Goal: Information Seeking & Learning: Learn about a topic

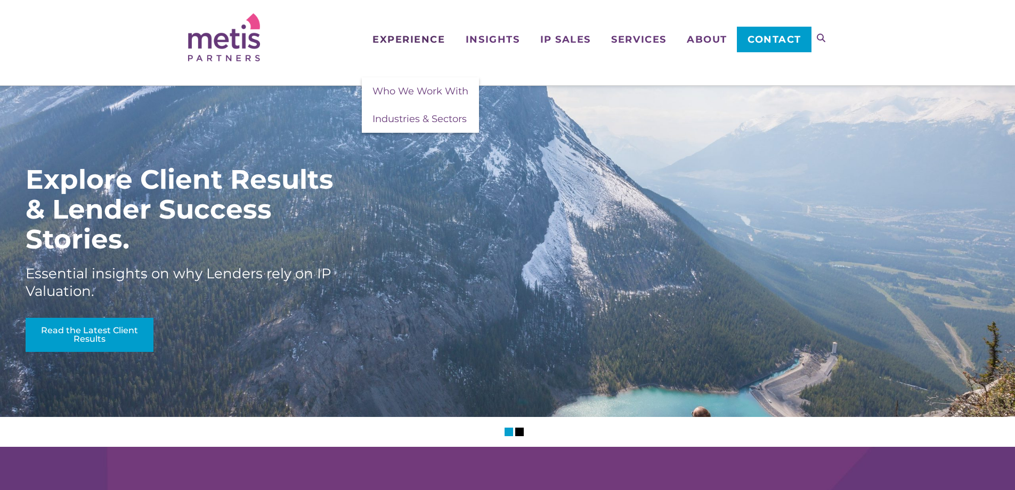
click at [412, 40] on span "Experience" at bounding box center [409, 40] width 72 height 10
click at [415, 91] on span "Who We Work With" at bounding box center [421, 91] width 96 height 12
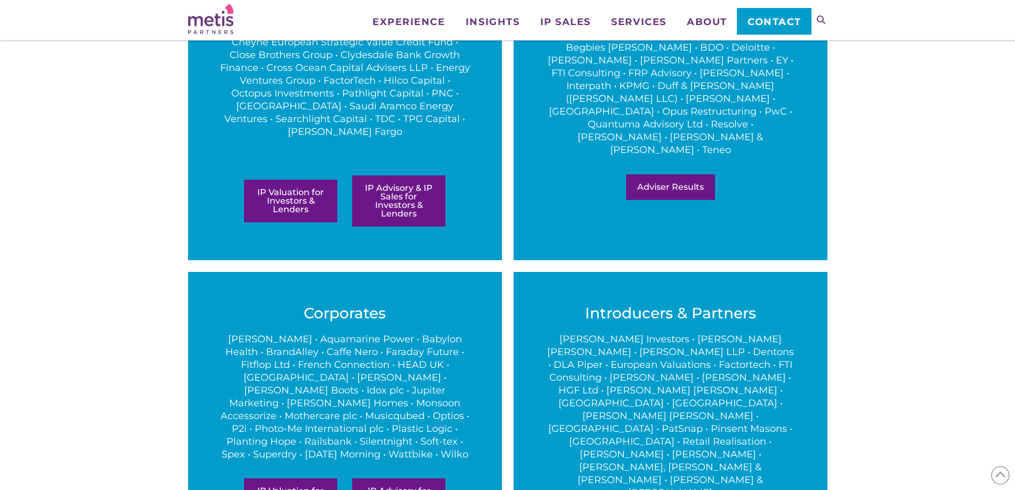
scroll to position [426, 0]
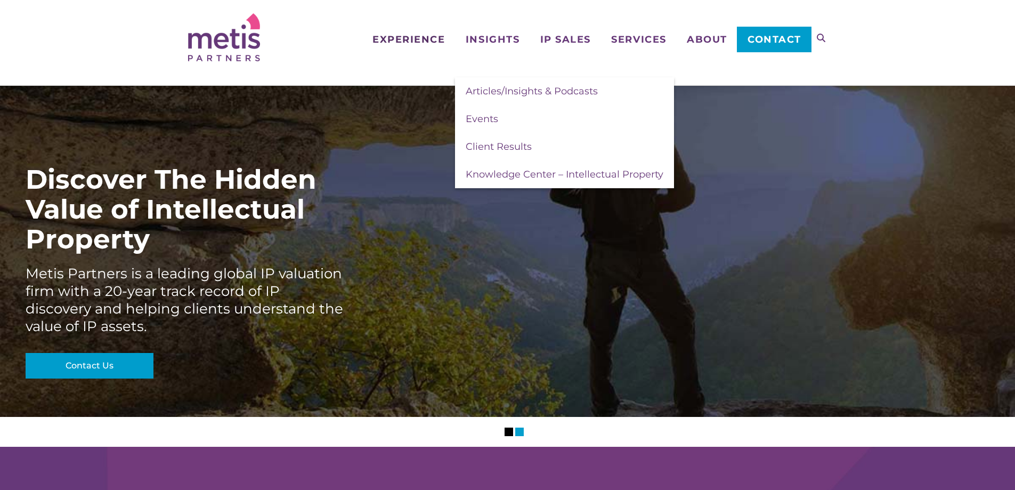
click at [418, 39] on span "Experience" at bounding box center [409, 40] width 72 height 10
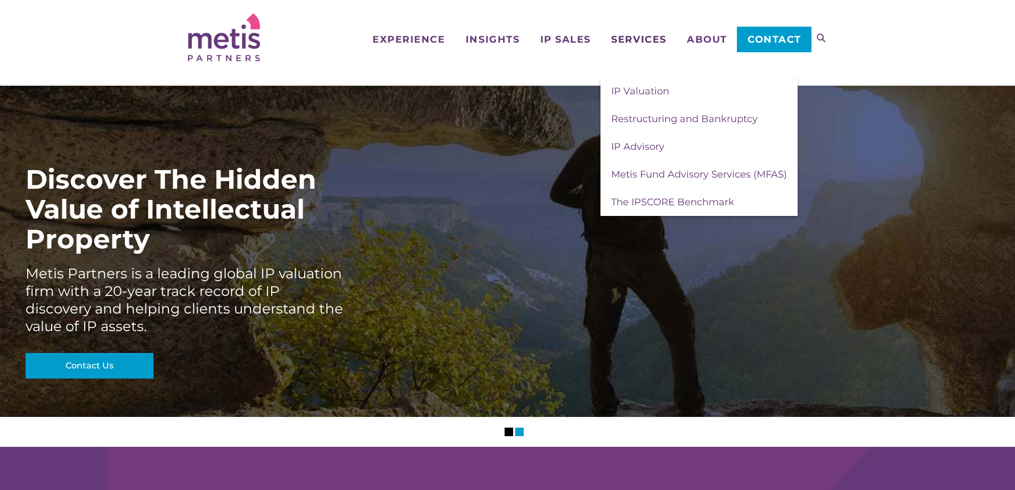
click at [637, 44] on span "Services" at bounding box center [638, 40] width 55 height 10
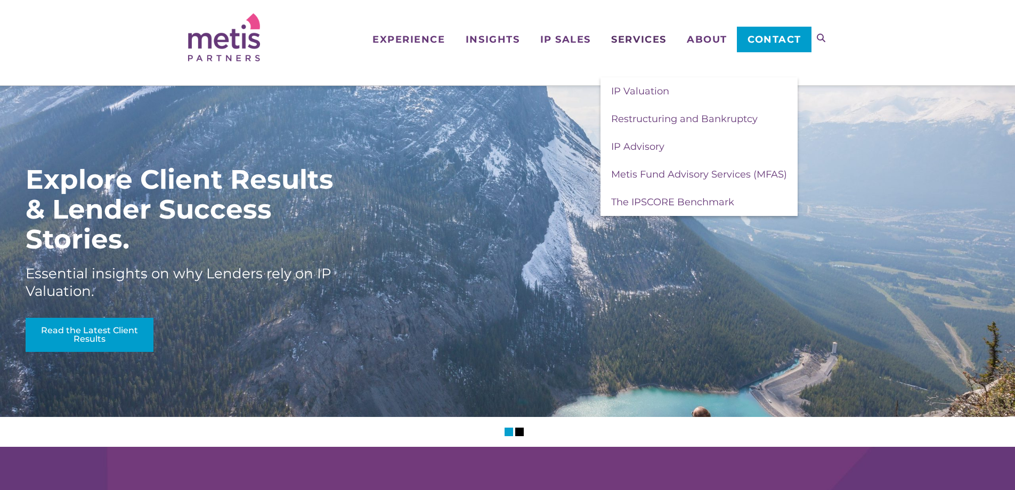
click at [636, 38] on span "Services" at bounding box center [638, 40] width 55 height 10
click at [634, 35] on span "Services" at bounding box center [638, 40] width 55 height 10
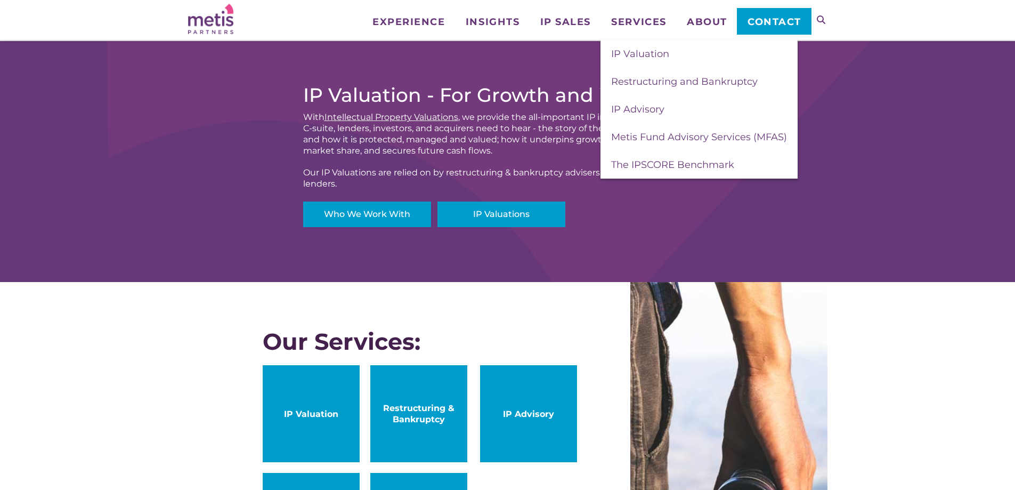
click at [859, 271] on div "IP Valuation - For Growth and in Distress With Intellectual Property Valuations…" at bounding box center [507, 161] width 1015 height 241
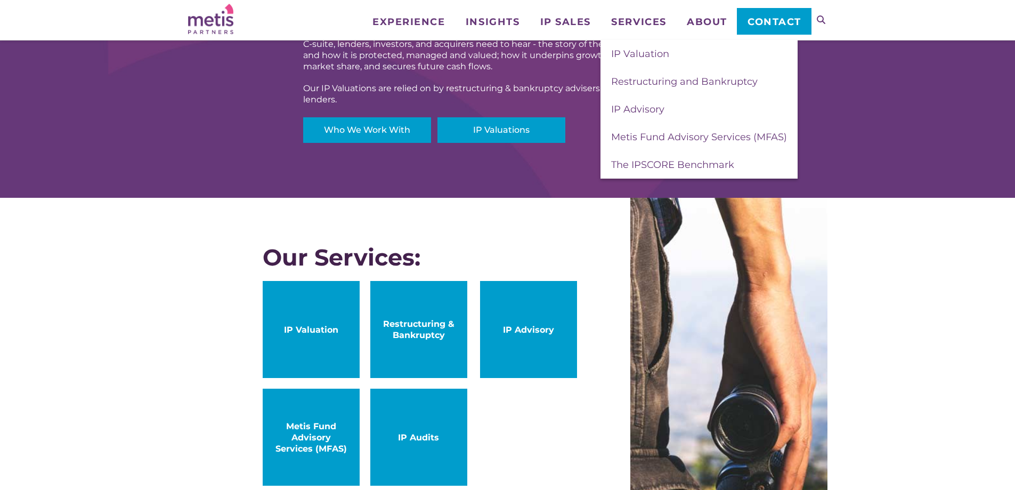
scroll to position [533, 0]
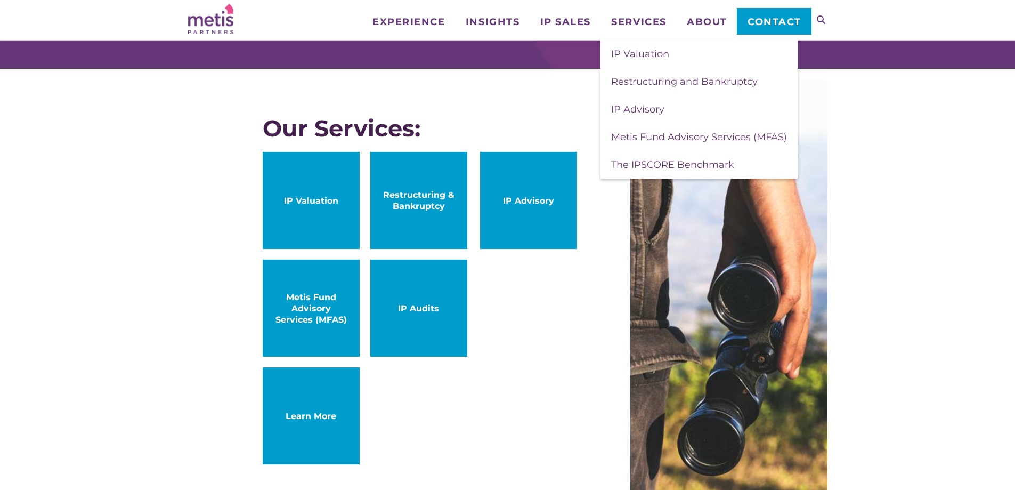
click at [319, 187] on link "IP Valuation" at bounding box center [311, 200] width 97 height 97
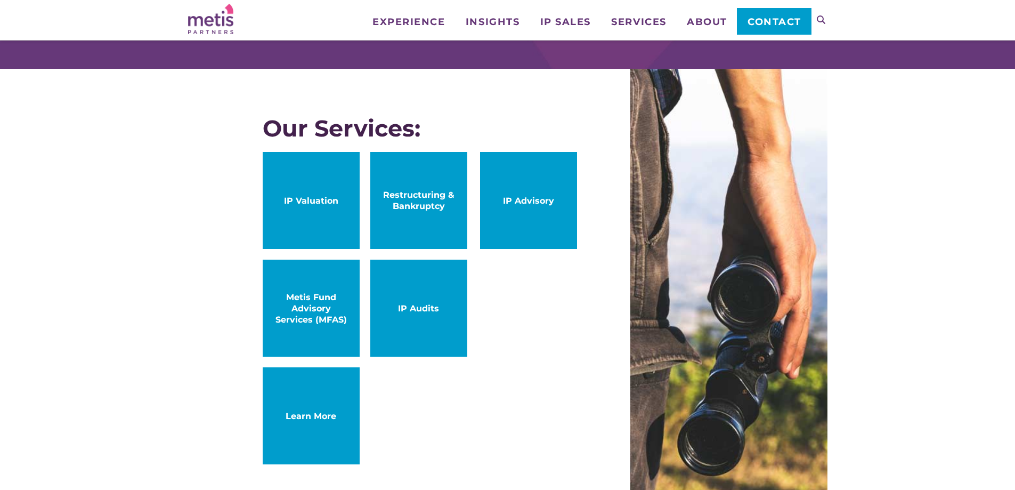
click at [524, 202] on span "IP Advisory" at bounding box center [529, 200] width 76 height 11
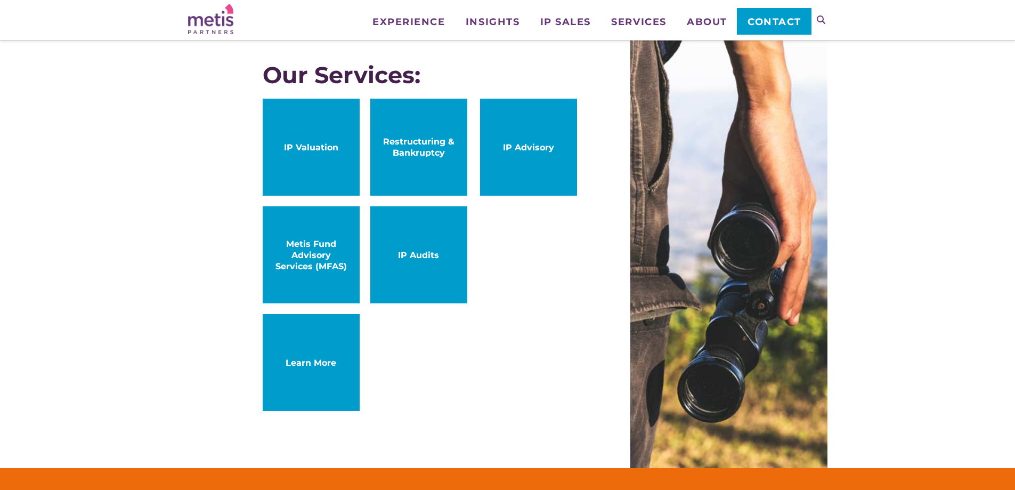
click at [408, 251] on span "IP Audits" at bounding box center [419, 254] width 76 height 11
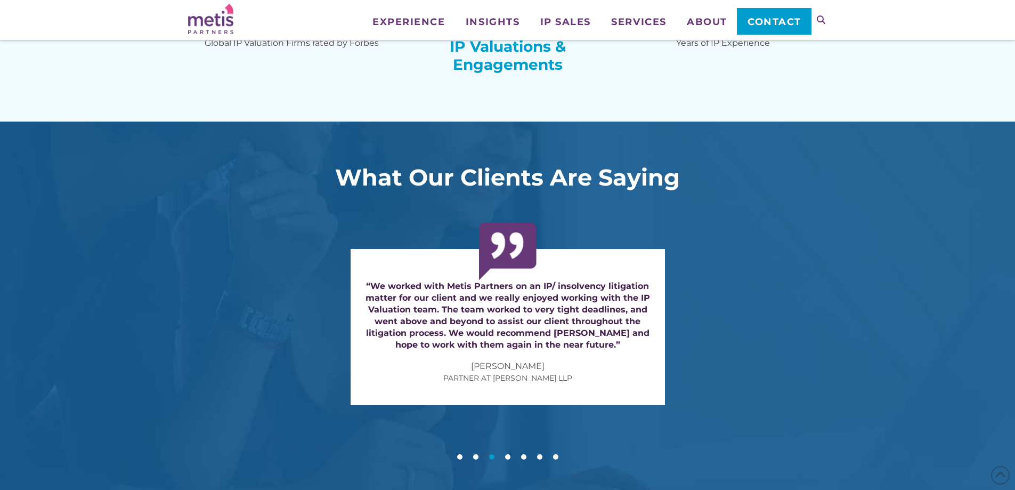
scroll to position [1919, 0]
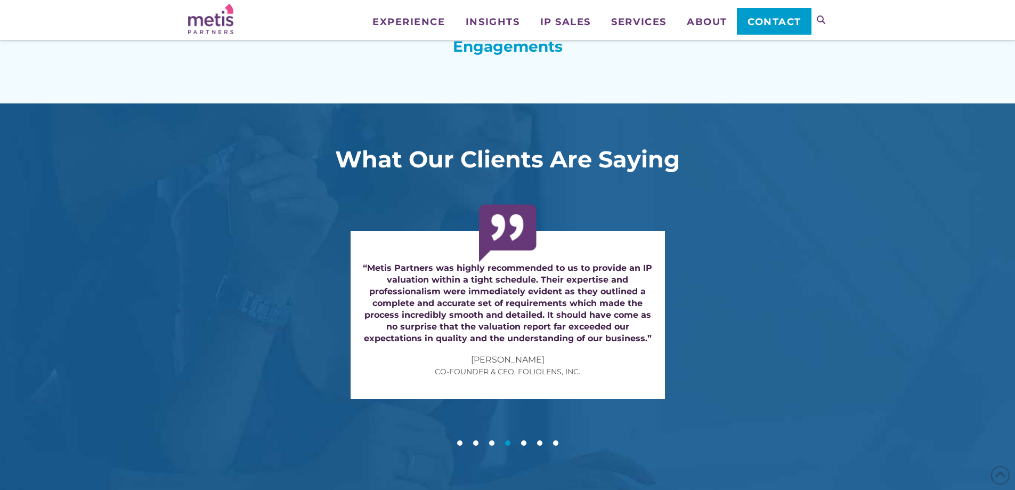
click at [463, 442] on div at bounding box center [508, 442] width 640 height 11
click at [461, 441] on button at bounding box center [459, 442] width 5 height 5
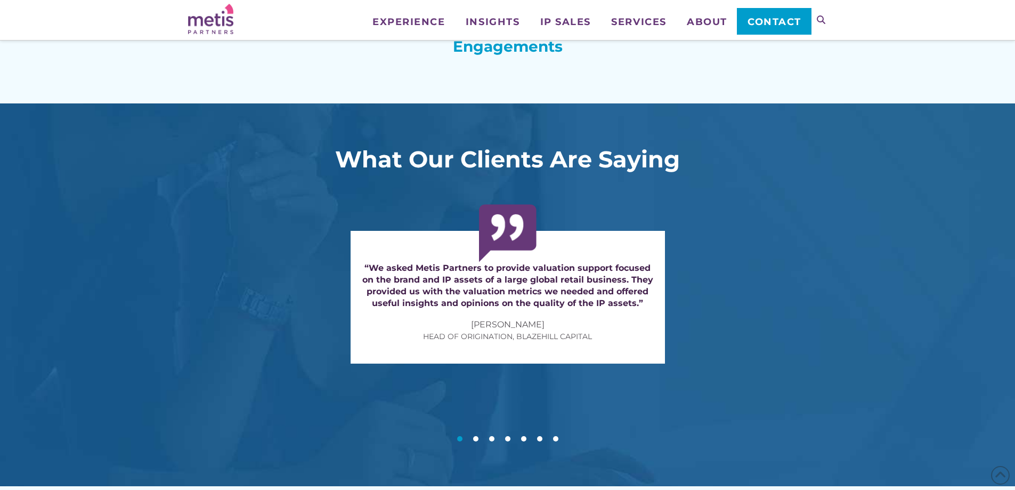
click at [475, 438] on button at bounding box center [475, 438] width 5 height 5
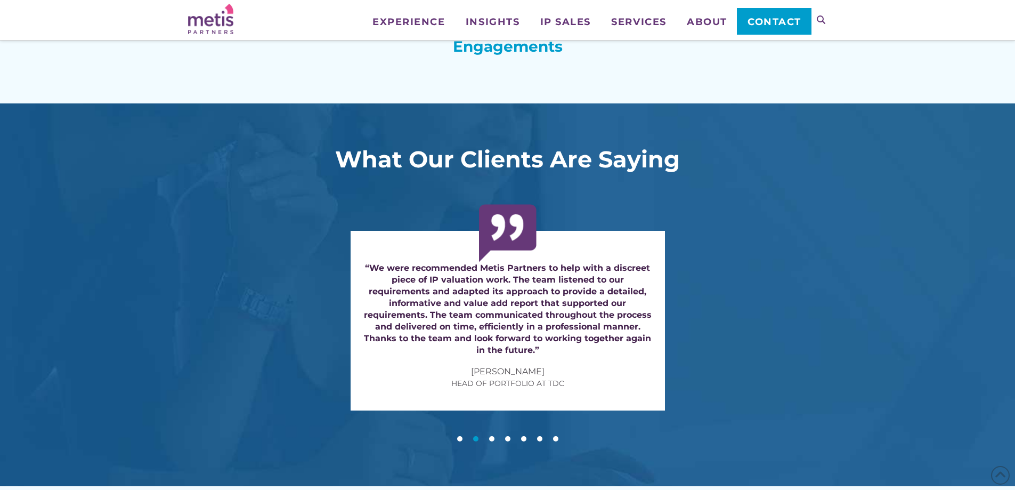
click at [489, 437] on div at bounding box center [508, 434] width 640 height 17
click at [490, 437] on button at bounding box center [491, 438] width 5 height 5
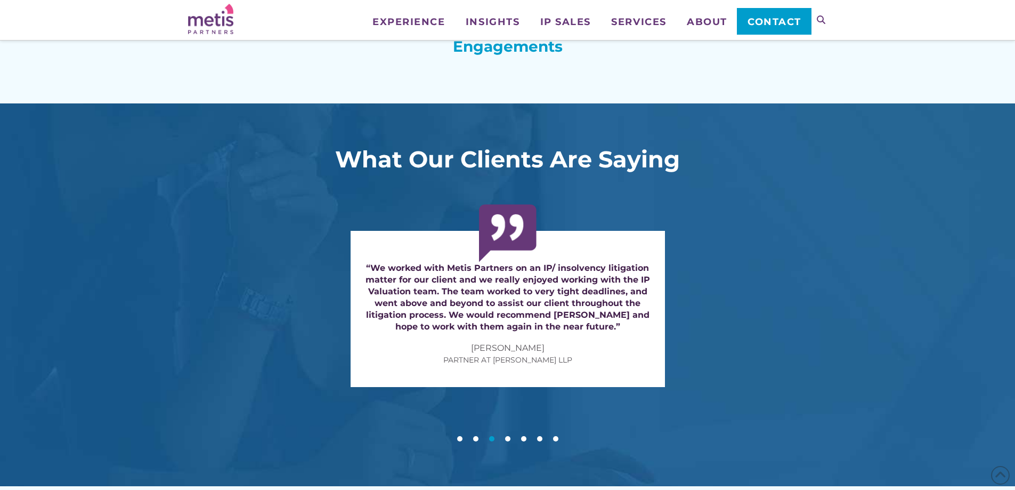
click at [507, 439] on button at bounding box center [507, 438] width 5 height 5
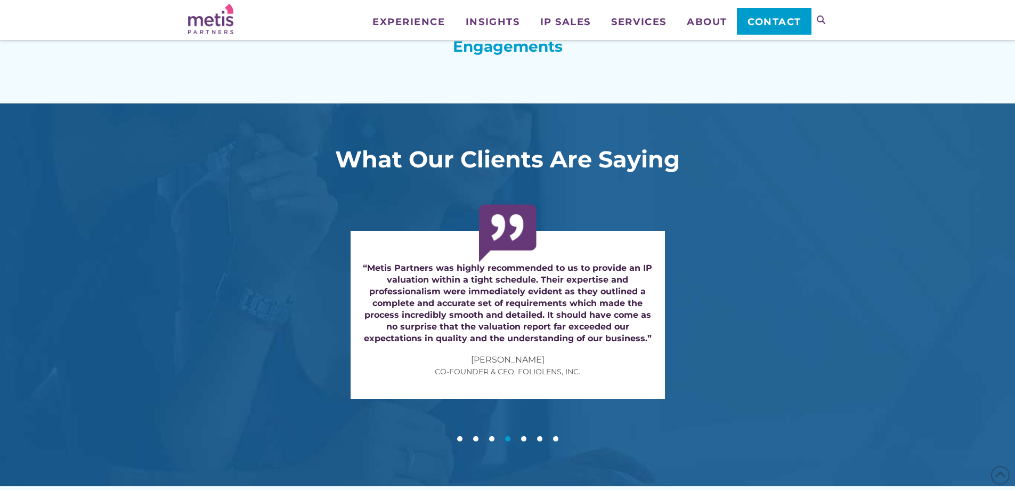
click at [525, 436] on button at bounding box center [523, 438] width 5 height 5
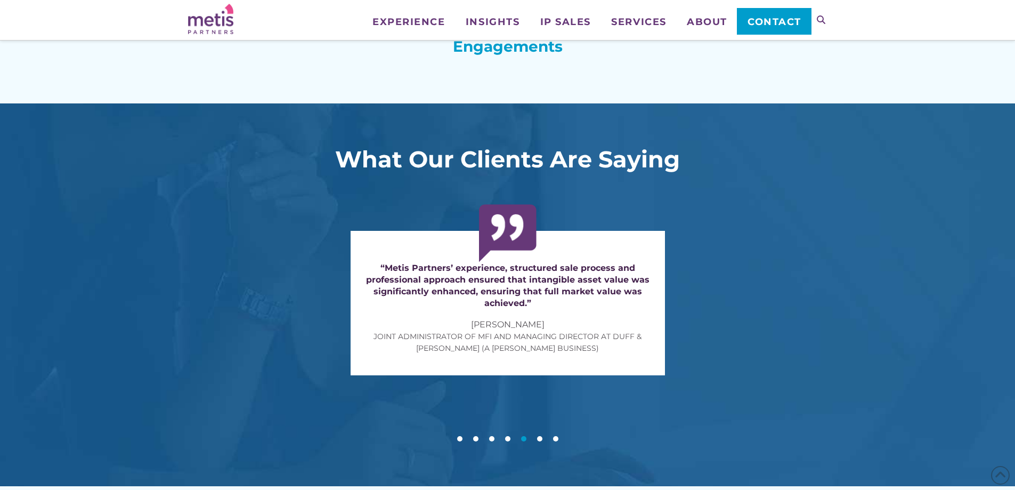
click at [541, 436] on button at bounding box center [539, 438] width 5 height 5
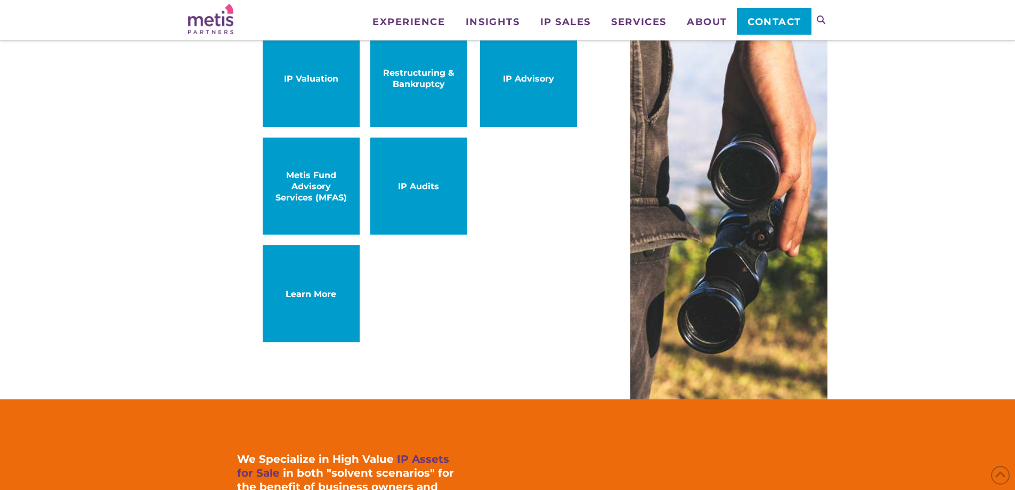
scroll to position [533, 0]
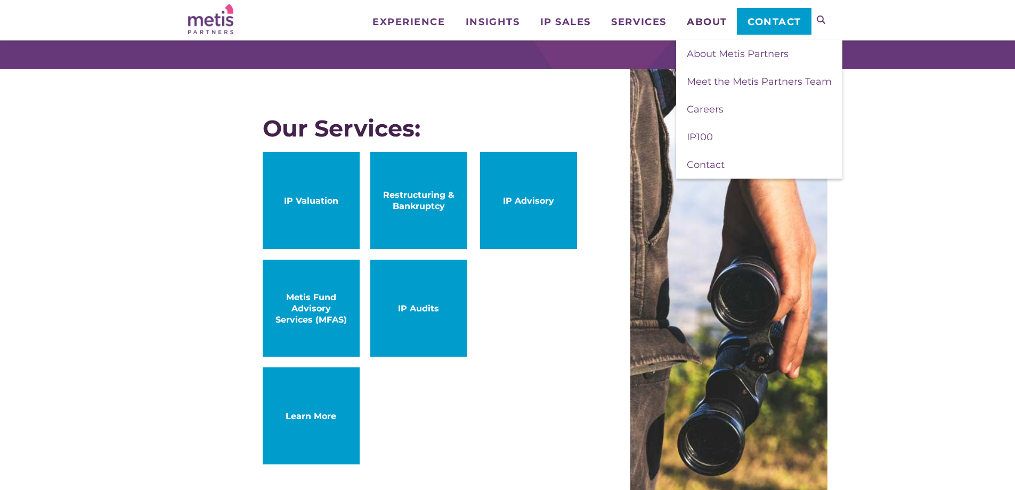
click at [697, 20] on span "About" at bounding box center [707, 22] width 41 height 10
click at [697, 53] on span "About Metis Partners" at bounding box center [738, 54] width 102 height 12
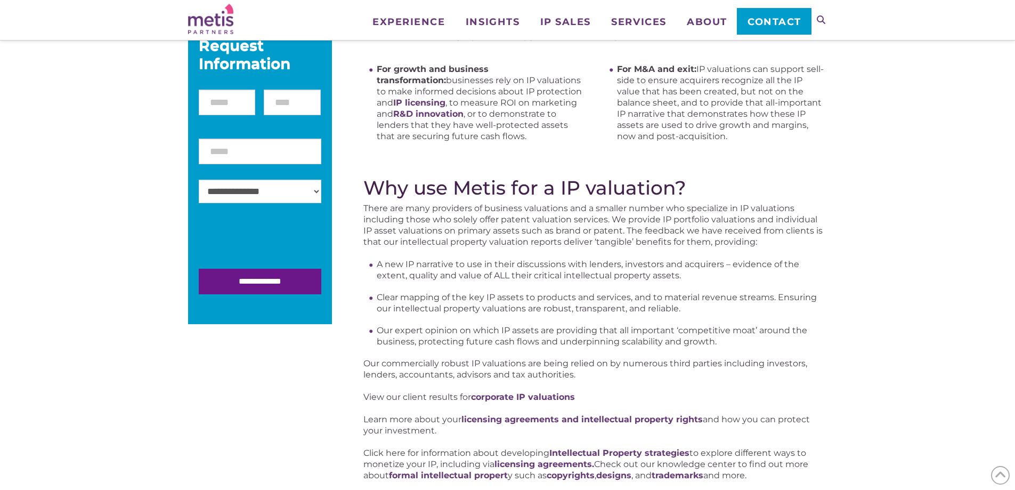
scroll to position [213, 0]
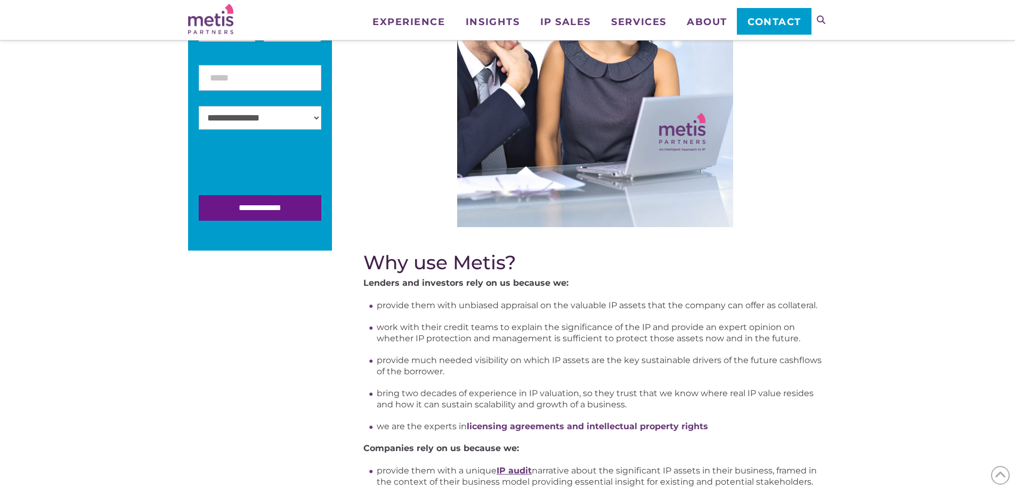
scroll to position [373, 0]
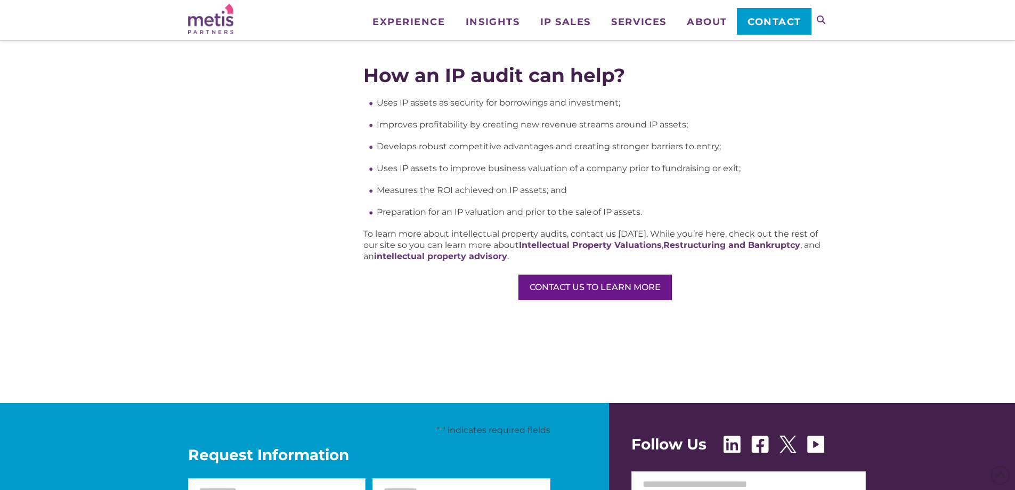
scroll to position [746, 0]
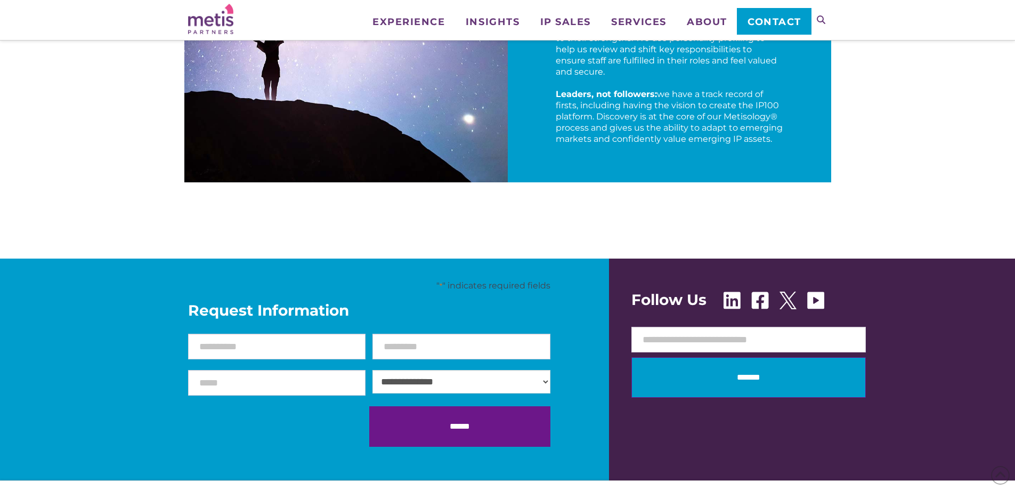
scroll to position [1706, 0]
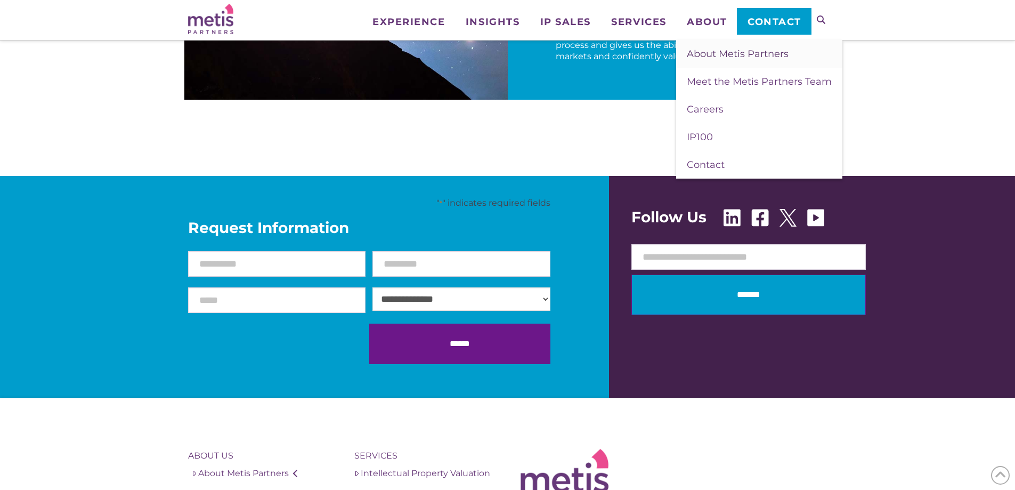
click at [710, 60] on link "About Metis Partners" at bounding box center [759, 54] width 166 height 28
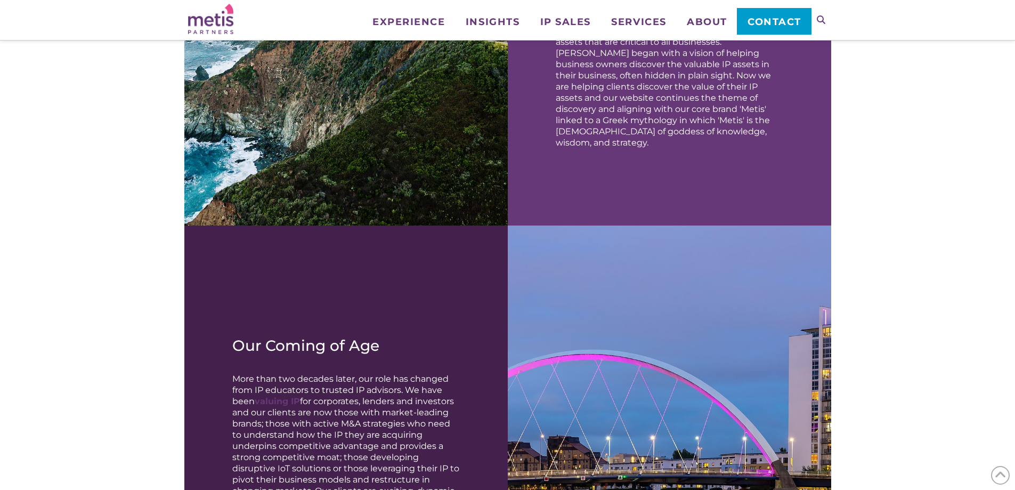
scroll to position [800, 0]
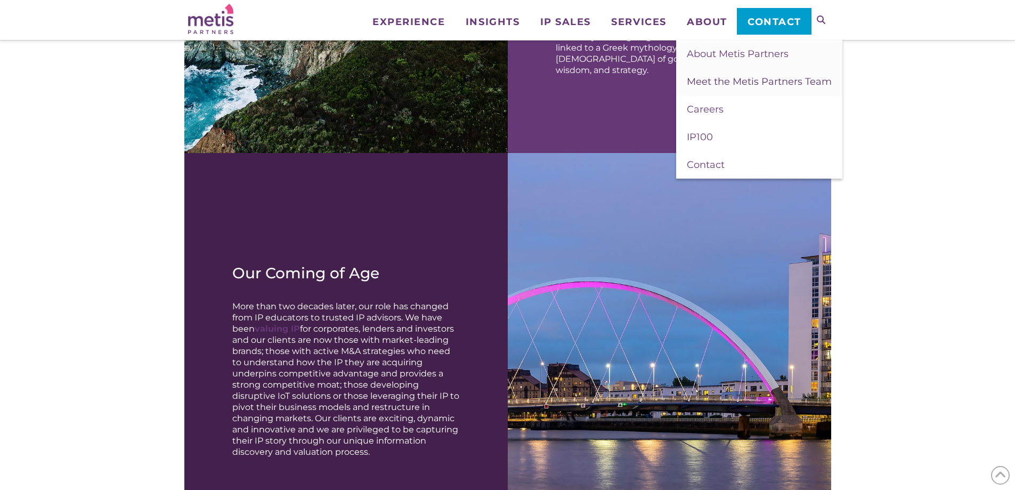
click at [708, 76] on span "Meet the Metis Partners Team" at bounding box center [759, 82] width 145 height 12
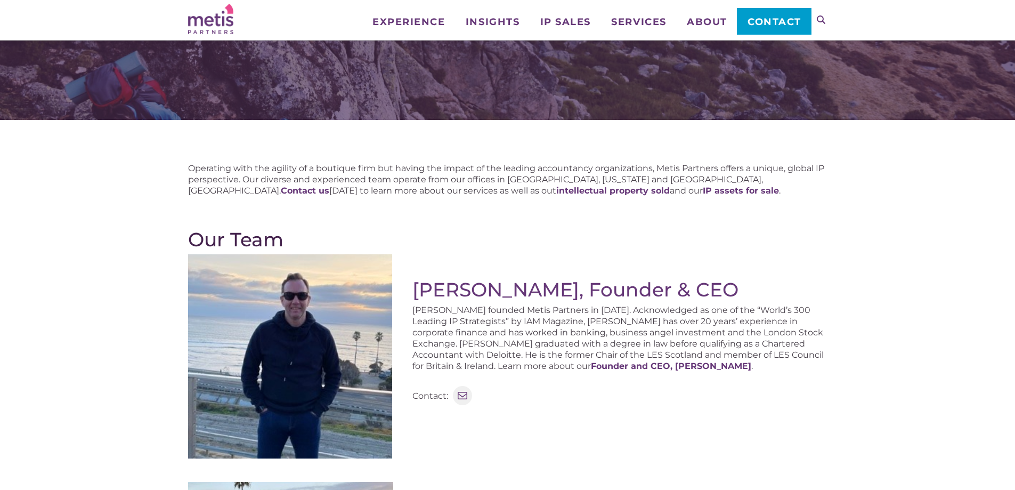
scroll to position [53, 0]
